Goal: Information Seeking & Learning: Learn about a topic

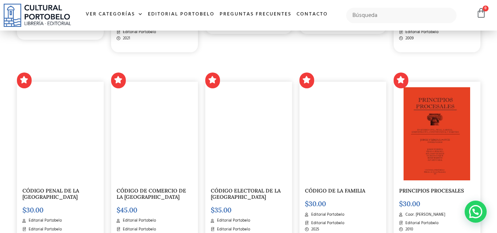
scroll to position [625, 0]
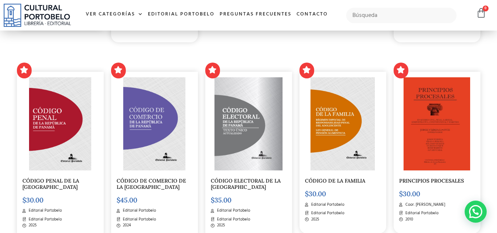
click at [425, 138] on img at bounding box center [436, 123] width 66 height 93
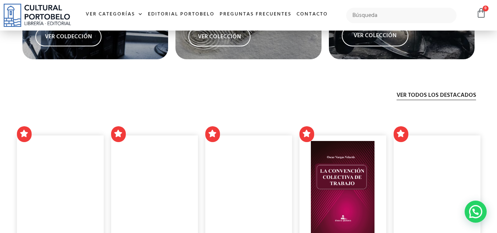
scroll to position [1397, 0]
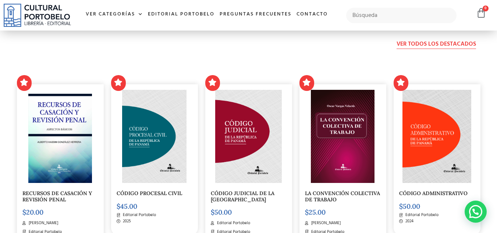
click at [456, 41] on span "Ver todos los destacados" at bounding box center [435, 44] width 79 height 9
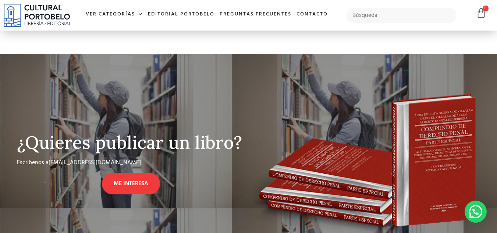
scroll to position [110, 0]
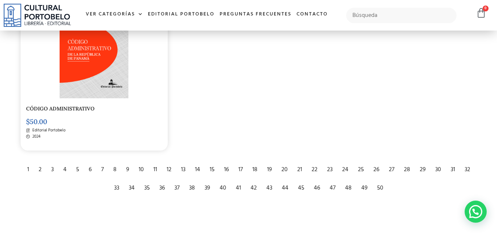
scroll to position [1213, 0]
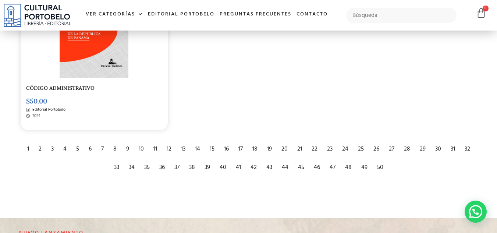
click at [39, 145] on div "2" at bounding box center [40, 149] width 10 height 16
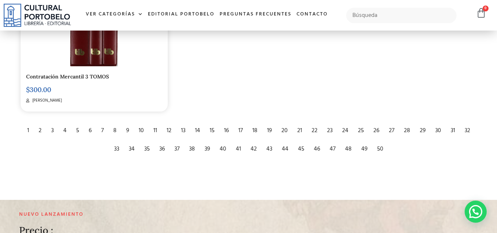
scroll to position [1213, 0]
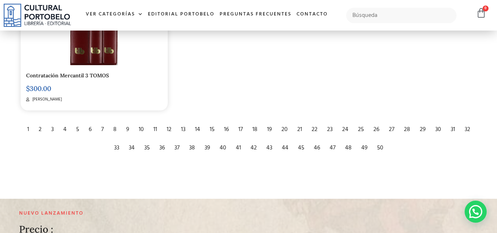
click at [51, 128] on div "3" at bounding box center [52, 129] width 10 height 16
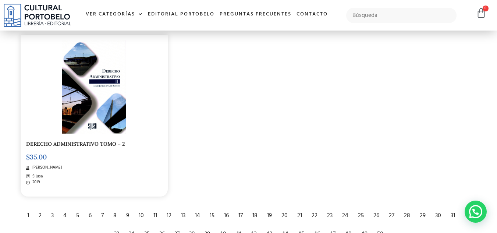
scroll to position [1177, 0]
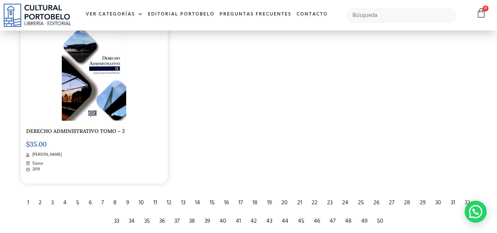
click at [95, 124] on div "DERECHO ADMINISTRATIVO TOMO – 2 $ 35.00 Jaime Javier Jované Burgos Sijusa 2019" at bounding box center [94, 102] width 147 height 161
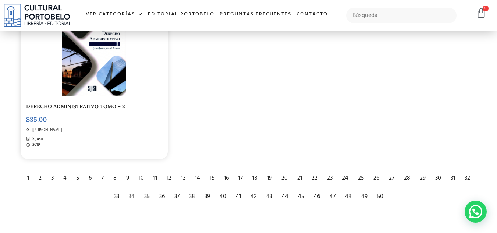
scroll to position [1213, 0]
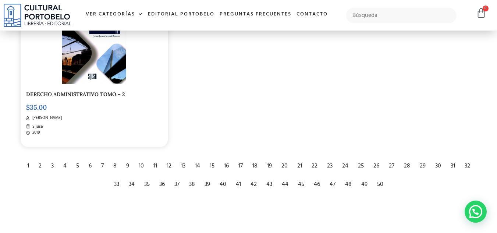
click at [63, 165] on div "4" at bounding box center [65, 166] width 11 height 16
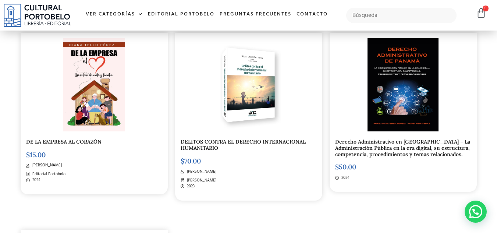
scroll to position [956, 0]
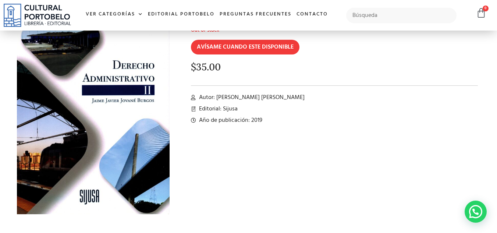
scroll to position [70, 0]
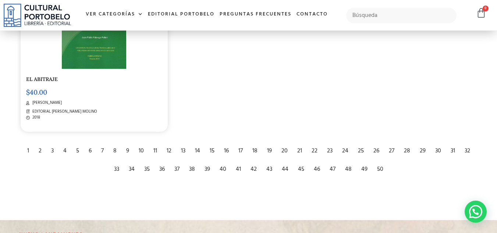
scroll to position [1213, 0]
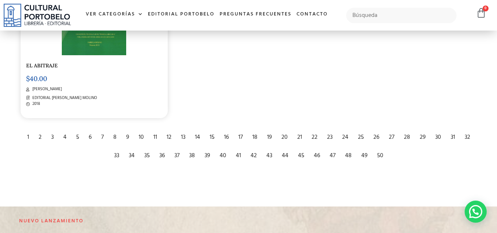
click at [78, 139] on div "5" at bounding box center [77, 137] width 10 height 16
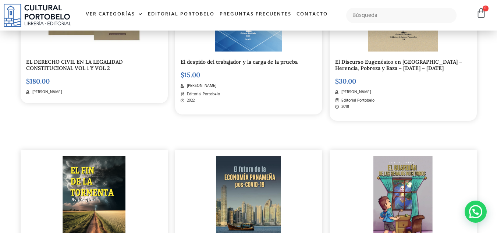
scroll to position [772, 0]
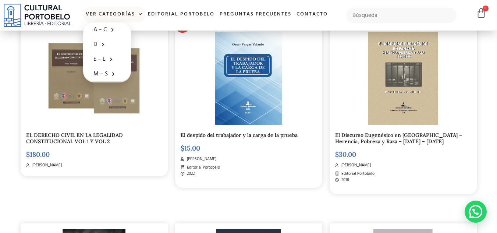
click at [131, 14] on link "Ver Categorías" at bounding box center [114, 15] width 62 height 16
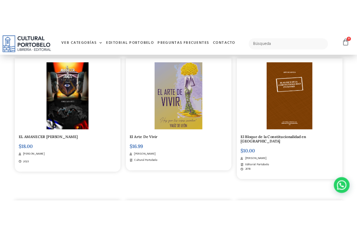
scroll to position [183, 0]
